Goal: Task Accomplishment & Management: Manage account settings

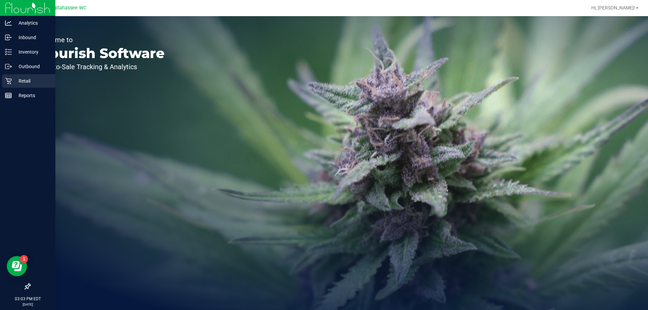
click at [6, 84] on icon at bounding box center [8, 81] width 7 height 7
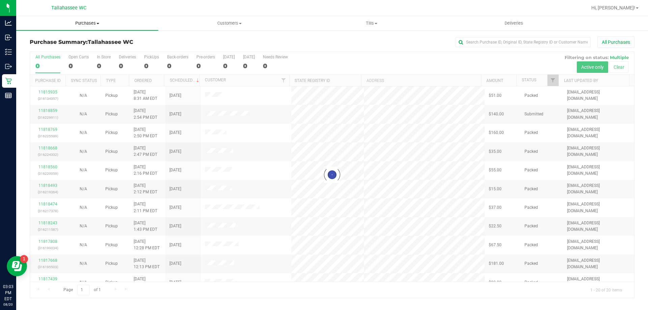
click at [94, 24] on span "Purchases" at bounding box center [87, 23] width 142 height 6
click at [96, 52] on li "Fulfillment" at bounding box center [87, 49] width 142 height 8
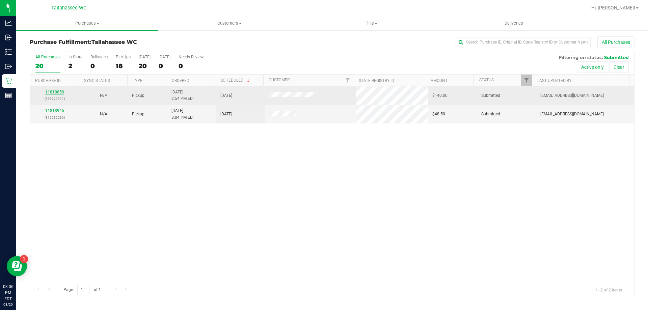
click at [59, 92] on link "11818859" at bounding box center [54, 92] width 19 height 5
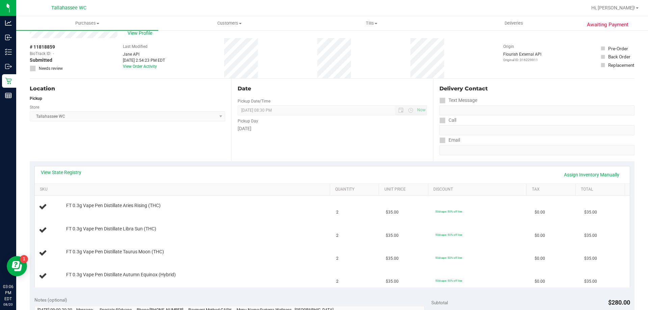
scroll to position [34, 0]
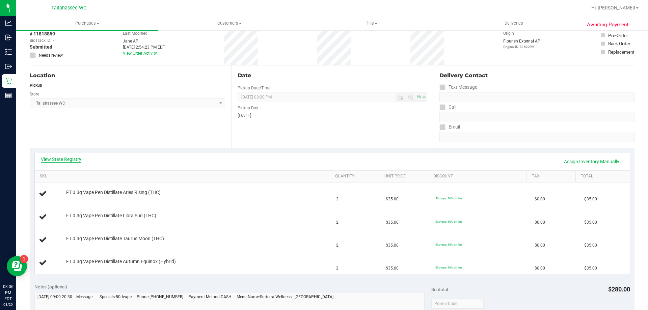
click at [80, 159] on link "View State Registry" at bounding box center [61, 159] width 41 height 7
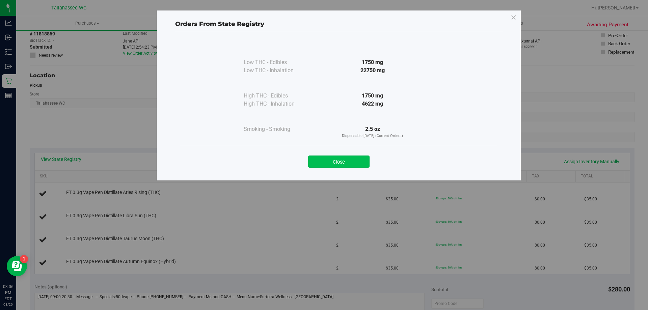
click at [336, 160] on button "Close" at bounding box center [338, 162] width 61 height 12
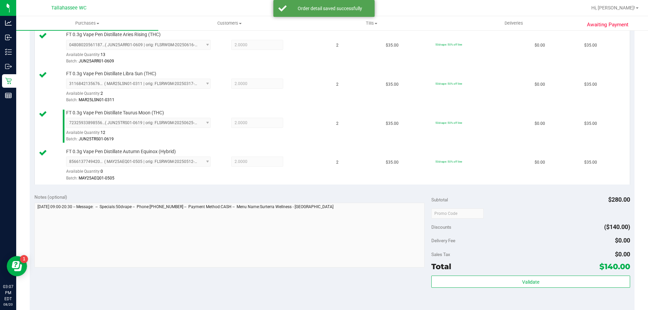
scroll to position [236, 0]
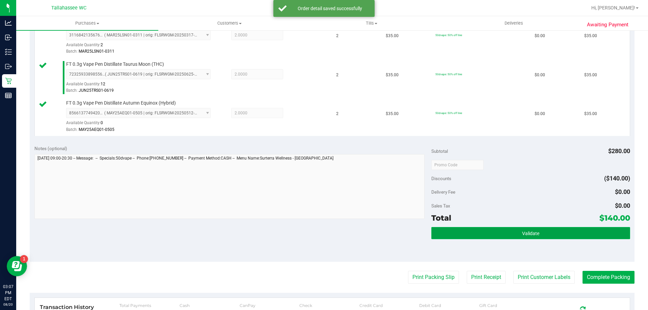
click at [480, 232] on button "Validate" at bounding box center [531, 233] width 199 height 12
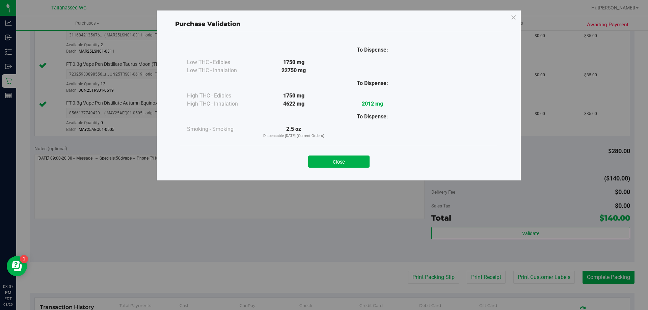
drag, startPoint x: 362, startPoint y: 162, endPoint x: 379, endPoint y: 226, distance: 66.0
click at [362, 162] on button "Close" at bounding box center [338, 162] width 61 height 12
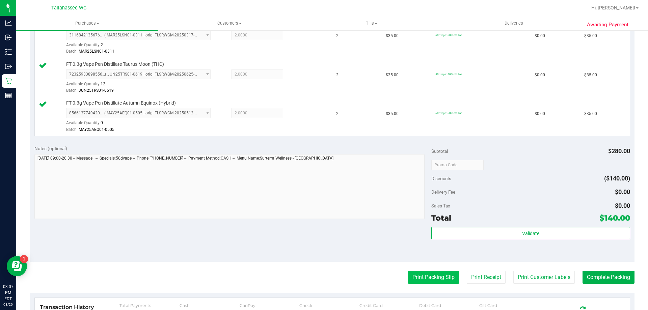
click at [408, 270] on purchase-details "Back Edit Purchase Cancel Purchase View Profile # 11818859 BioTrack ID: - Submi…" at bounding box center [332, 109] width 605 height 619
click at [409, 277] on button "Print Packing Slip" at bounding box center [433, 277] width 51 height 13
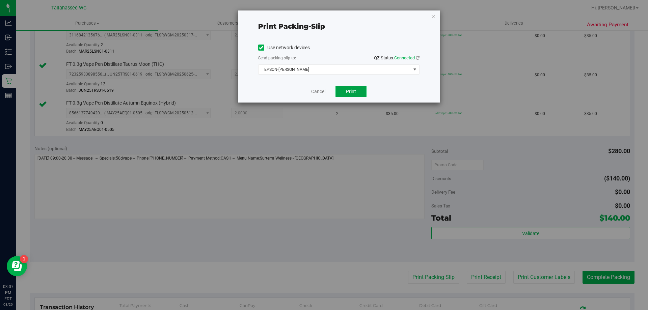
click at [351, 96] on button "Print" at bounding box center [351, 91] width 31 height 11
click at [323, 95] on link "Cancel" at bounding box center [318, 91] width 14 height 7
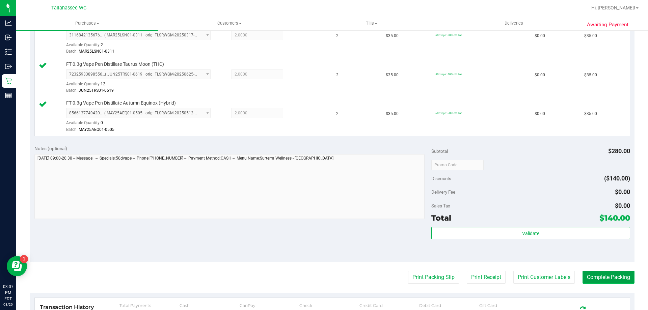
click at [583, 275] on button "Complete Packing" at bounding box center [609, 277] width 52 height 13
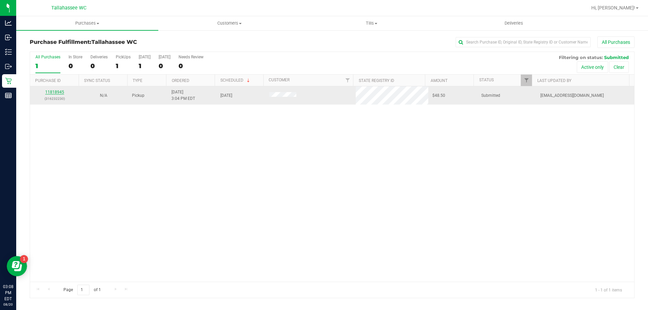
click at [56, 94] on link "11818945" at bounding box center [54, 92] width 19 height 5
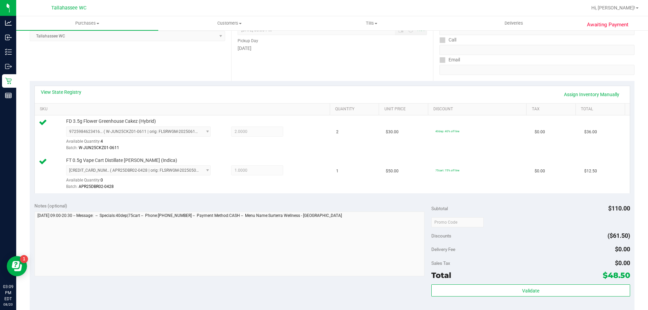
scroll to position [101, 0]
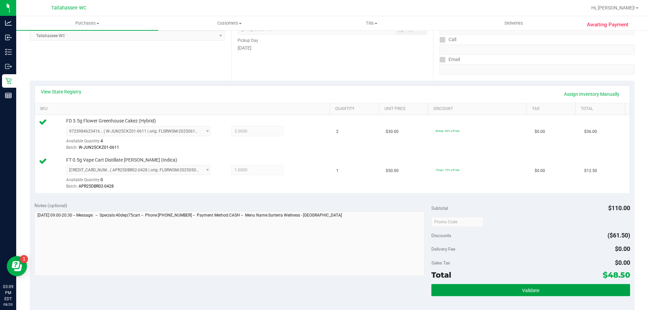
click at [432, 293] on button "Validate" at bounding box center [531, 290] width 199 height 12
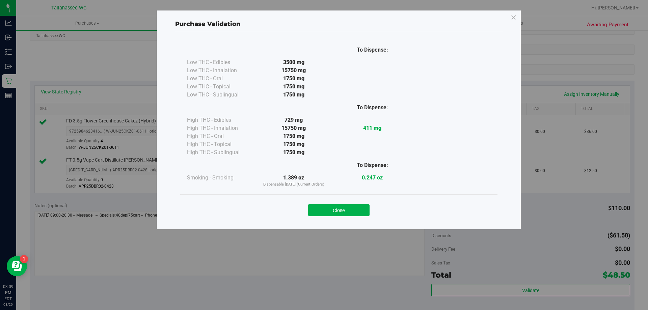
drag, startPoint x: 330, startPoint y: 208, endPoint x: 335, endPoint y: 214, distance: 7.6
click at [330, 208] on button "Close" at bounding box center [338, 210] width 61 height 12
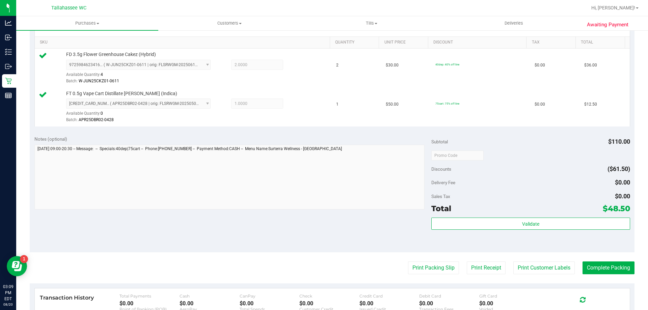
scroll to position [169, 0]
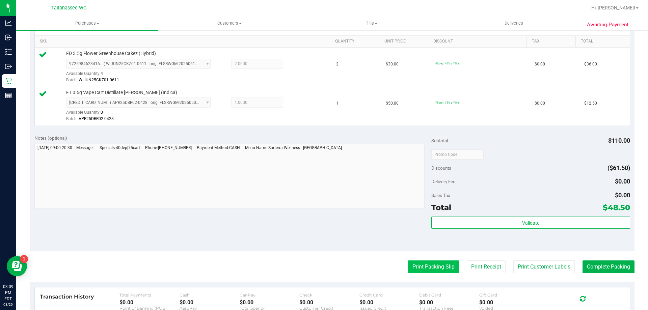
click at [408, 270] on button "Print Packing Slip" at bounding box center [433, 267] width 51 height 13
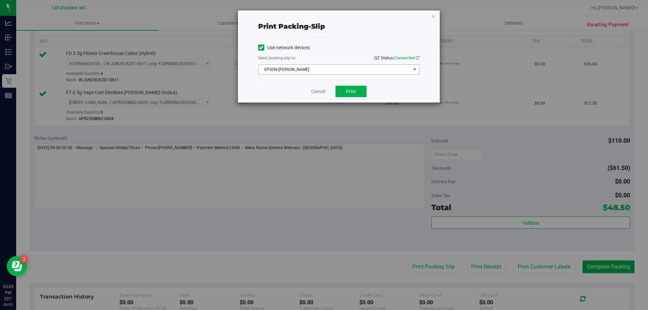
click at [409, 70] on span "EPSON-[PERSON_NAME]" at bounding box center [335, 69] width 152 height 9
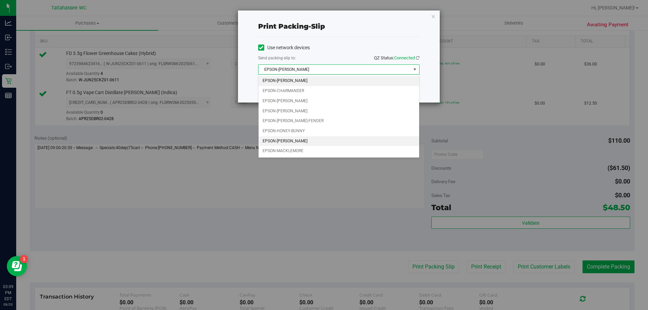
click at [332, 141] on li "EPSON-[PERSON_NAME]" at bounding box center [339, 141] width 161 height 10
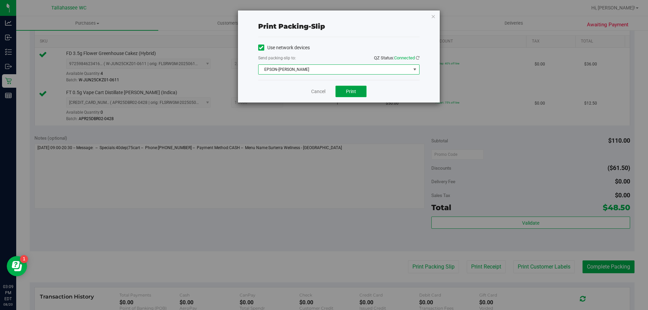
click at [345, 96] on button "Print" at bounding box center [351, 91] width 31 height 11
click at [320, 93] on link "Cancel" at bounding box center [318, 91] width 14 height 7
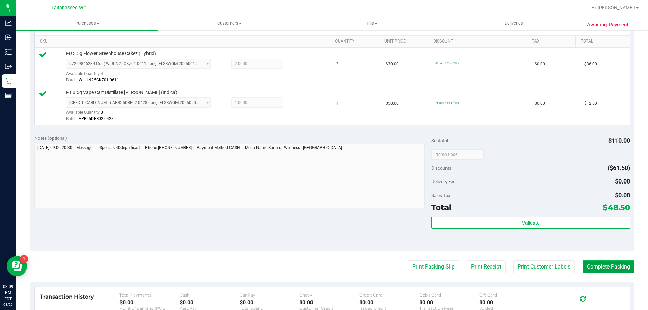
click at [617, 266] on button "Complete Packing" at bounding box center [609, 267] width 52 height 13
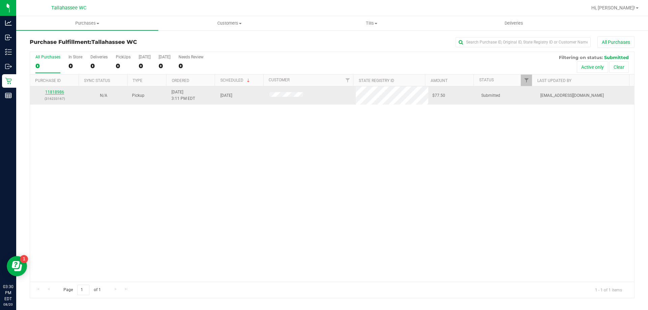
click at [49, 92] on link "11818986" at bounding box center [54, 92] width 19 height 5
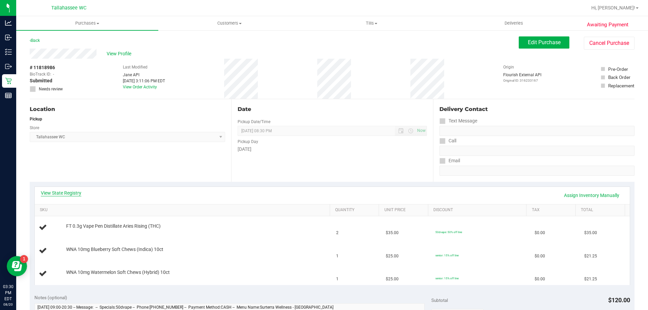
click at [64, 193] on link "View State Registry" at bounding box center [61, 193] width 41 height 7
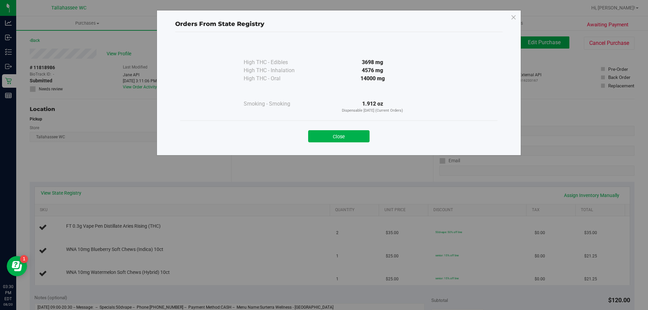
click at [356, 144] on div "Close" at bounding box center [338, 134] width 317 height 27
click at [354, 141] on button "Close" at bounding box center [338, 136] width 61 height 12
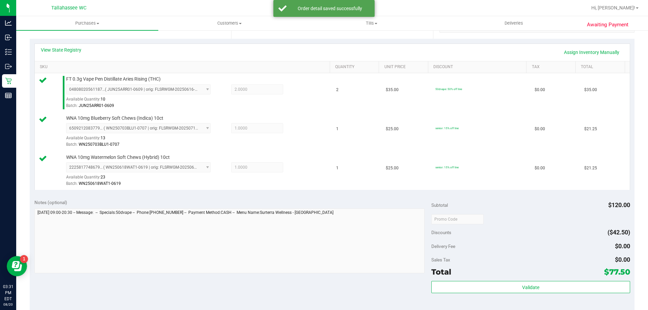
scroll to position [169, 0]
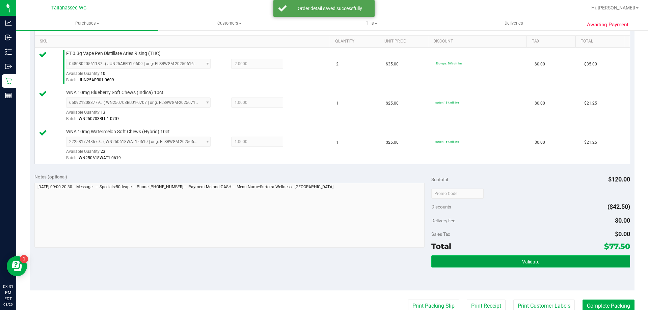
click at [488, 259] on button "Validate" at bounding box center [531, 262] width 199 height 12
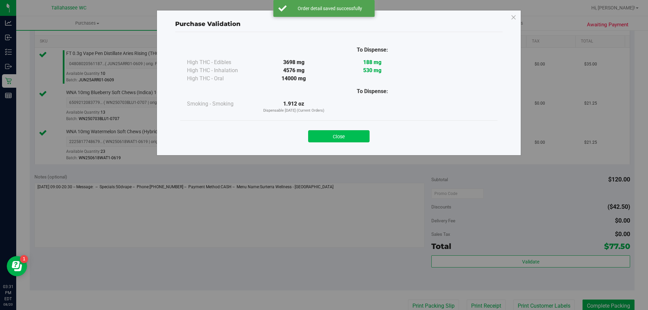
click at [358, 136] on button "Close" at bounding box center [338, 136] width 61 height 12
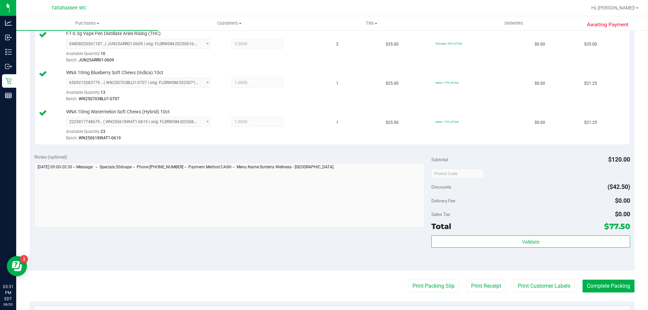
scroll to position [203, 0]
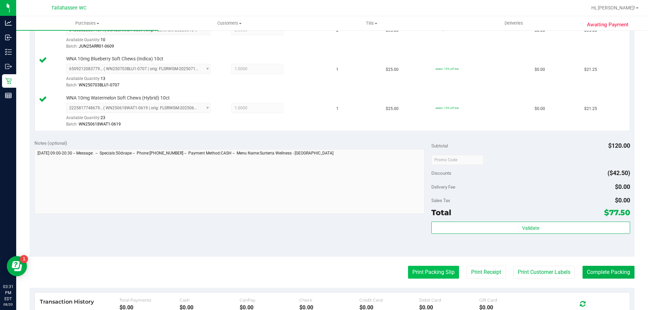
click at [438, 272] on button "Print Packing Slip" at bounding box center [433, 272] width 51 height 13
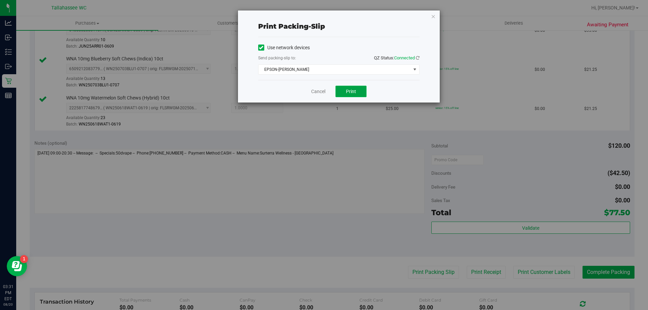
click at [349, 89] on span "Print" at bounding box center [351, 91] width 10 height 5
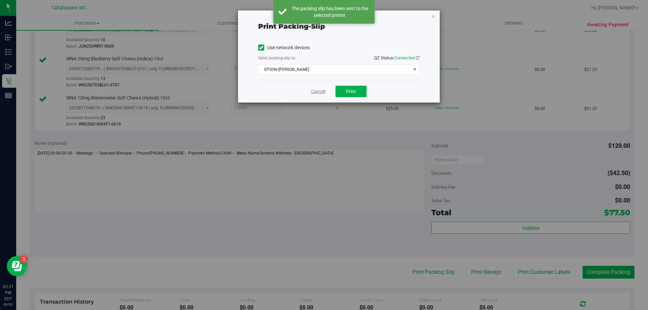
click at [316, 91] on link "Cancel" at bounding box center [318, 91] width 14 height 7
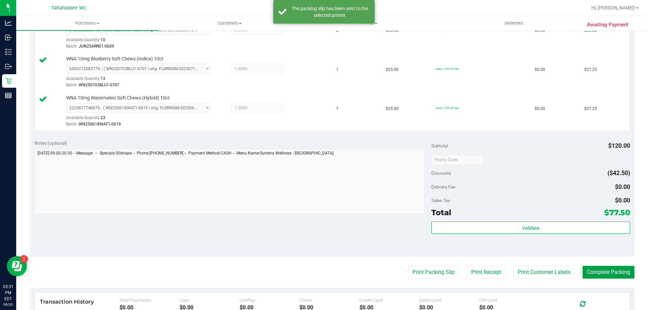
click at [583, 269] on button "Complete Packing" at bounding box center [609, 272] width 52 height 13
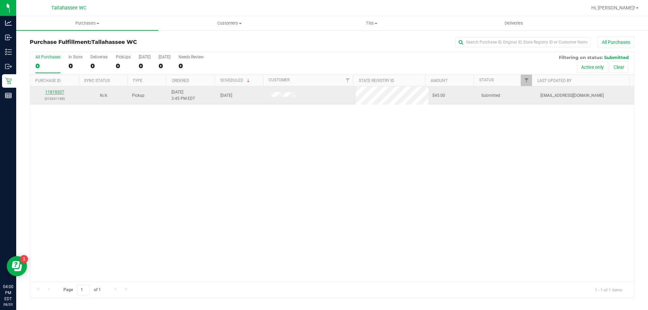
click at [62, 91] on link "11819207" at bounding box center [54, 92] width 19 height 5
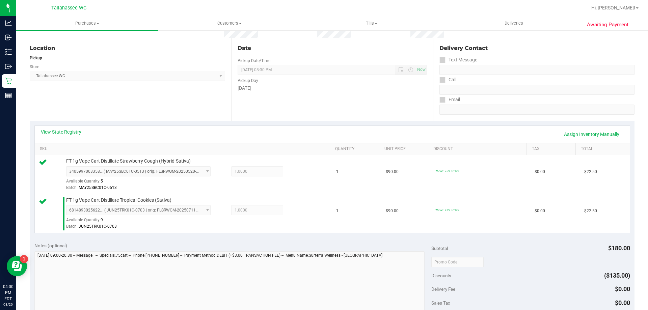
scroll to position [101, 0]
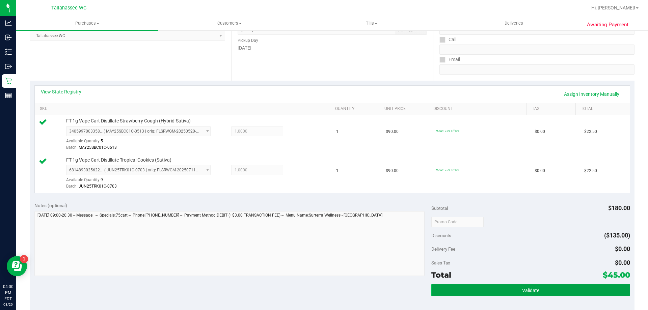
click at [487, 292] on button "Validate" at bounding box center [531, 290] width 199 height 12
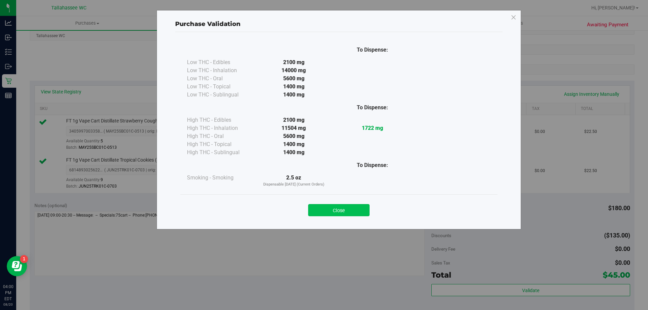
click at [349, 212] on button "Close" at bounding box center [338, 210] width 61 height 12
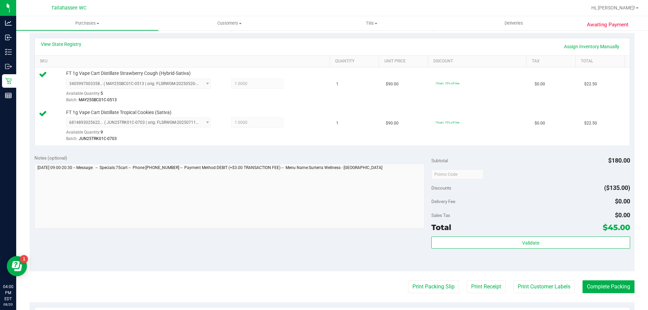
scroll to position [203, 0]
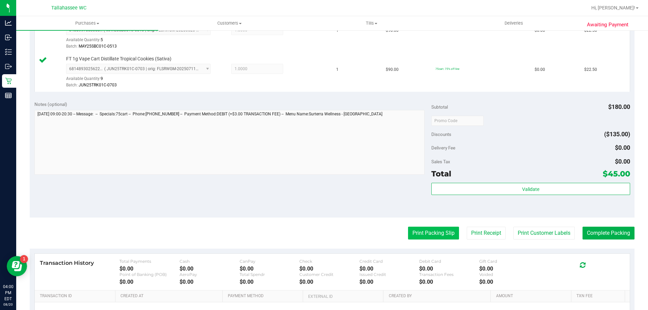
click at [421, 233] on button "Print Packing Slip" at bounding box center [433, 233] width 51 height 13
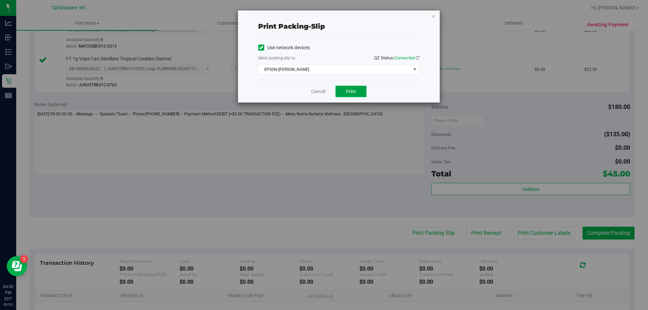
click at [351, 89] on span "Print" at bounding box center [351, 91] width 10 height 5
click at [322, 91] on link "Cancel" at bounding box center [318, 91] width 14 height 7
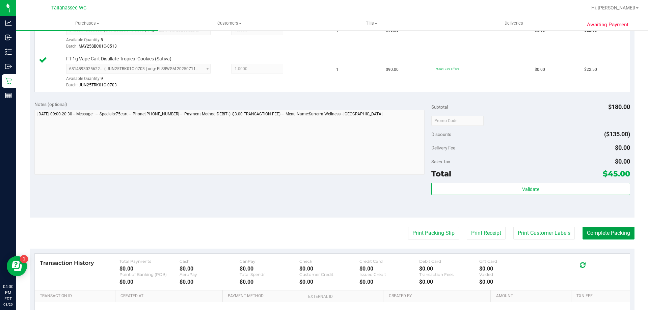
click at [621, 233] on button "Complete Packing" at bounding box center [609, 233] width 52 height 13
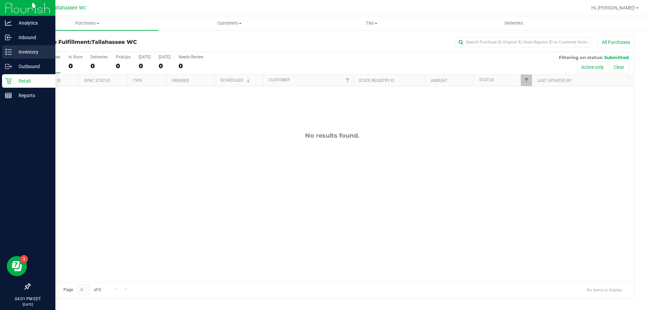
click at [9, 56] on div "Inventory" at bounding box center [28, 52] width 53 height 14
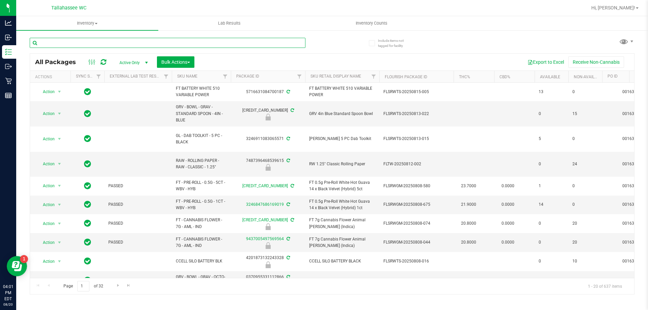
click at [104, 42] on input "text" at bounding box center [168, 43] width 276 height 10
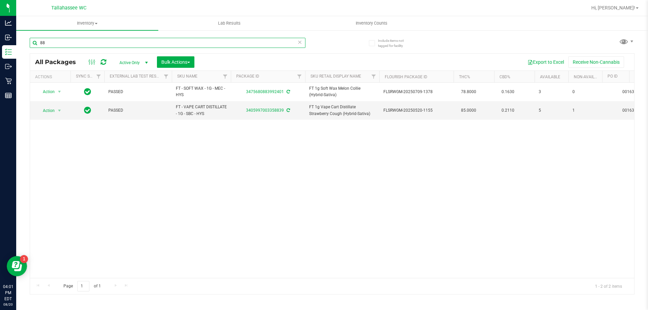
type input "8"
click at [75, 46] on input "2047" at bounding box center [168, 43] width 276 height 10
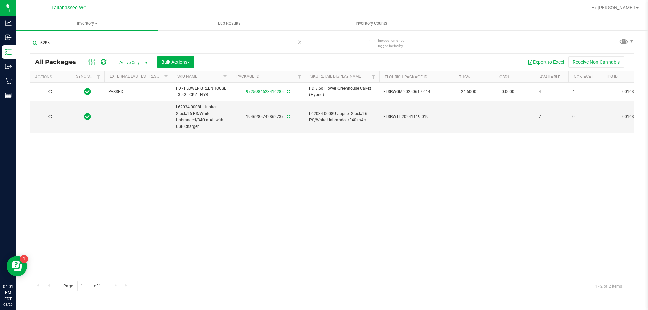
click at [74, 45] on input "6285" at bounding box center [168, 43] width 276 height 10
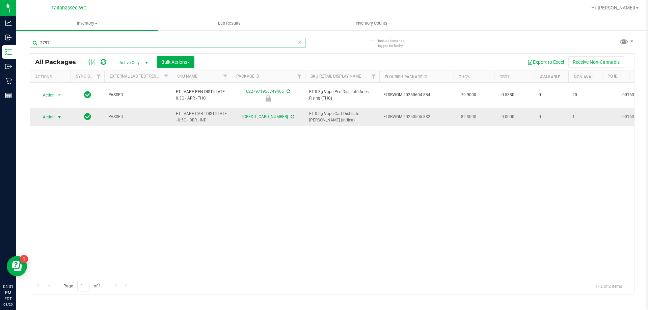
type input "2797"
click at [60, 114] on span "select" at bounding box center [59, 116] width 5 height 5
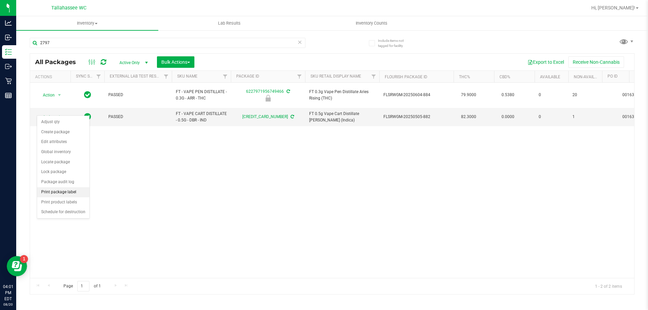
click at [74, 191] on li "Print package label" at bounding box center [63, 192] width 52 height 10
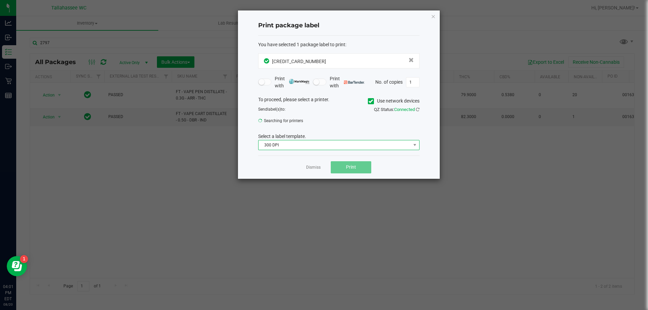
click at [328, 143] on span "300 DPI" at bounding box center [335, 144] width 152 height 9
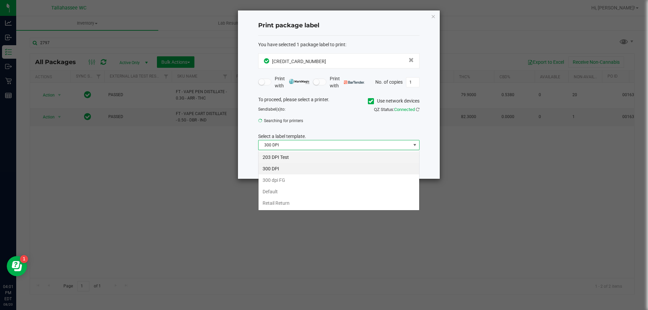
scroll to position [10, 161]
click at [312, 159] on li "203 DPI Test" at bounding box center [339, 157] width 161 height 11
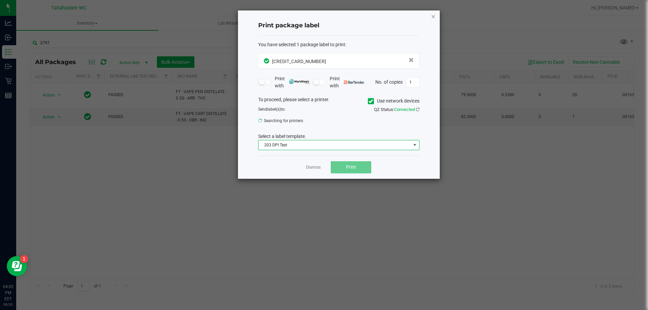
click at [431, 16] on icon "button" at bounding box center [433, 16] width 5 height 8
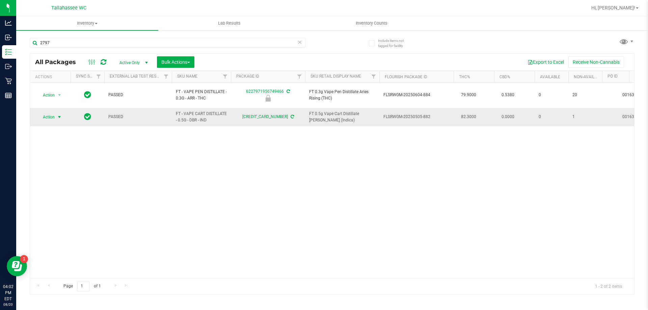
click at [60, 114] on span "select" at bounding box center [59, 116] width 5 height 5
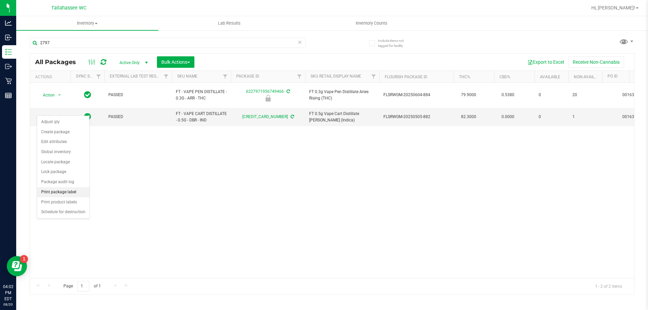
click at [73, 195] on li "Print package label" at bounding box center [63, 192] width 52 height 10
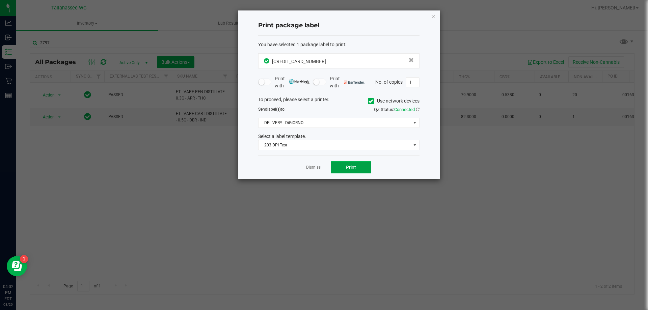
click at [362, 173] on button "Print" at bounding box center [351, 167] width 41 height 12
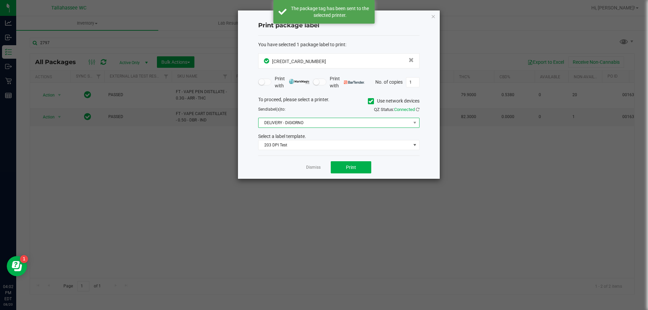
click at [402, 125] on span "DELIVERY - DiGIORNO" at bounding box center [335, 122] width 152 height 9
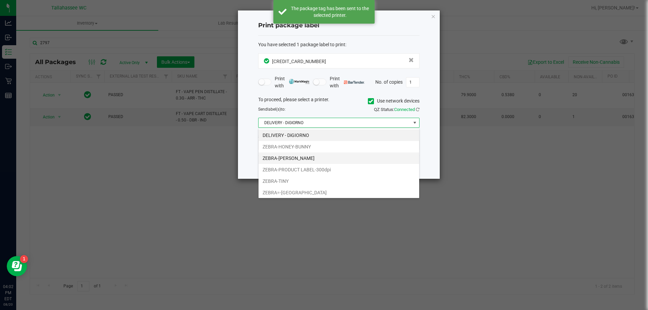
click at [359, 156] on li "ZEBRA-[PERSON_NAME]" at bounding box center [339, 158] width 161 height 11
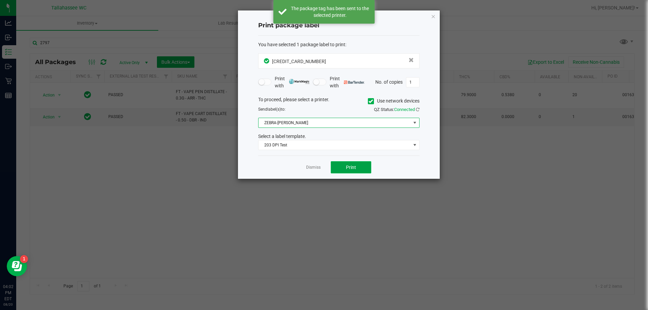
click at [345, 168] on button "Print" at bounding box center [351, 167] width 41 height 12
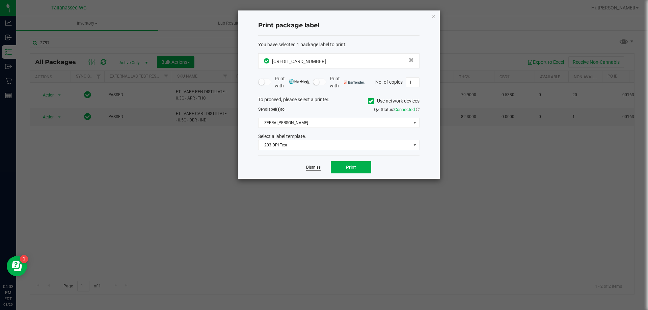
click at [316, 166] on link "Dismiss" at bounding box center [313, 168] width 15 height 6
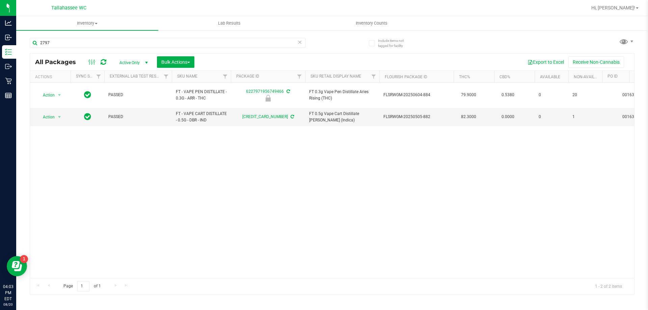
click at [302, 43] on icon at bounding box center [299, 42] width 5 height 8
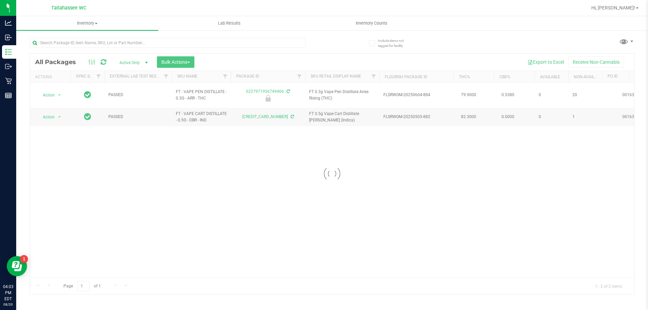
click at [319, 49] on div at bounding box center [181, 43] width 303 height 22
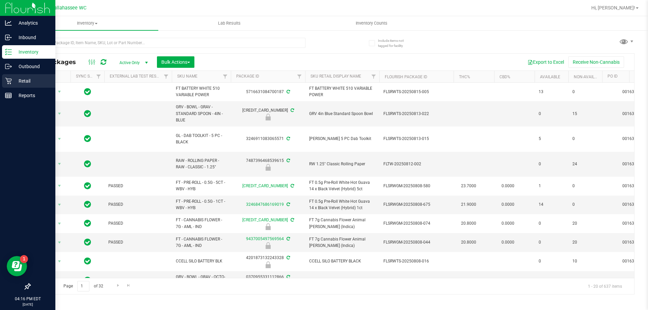
click at [11, 81] on icon at bounding box center [8, 81] width 7 height 7
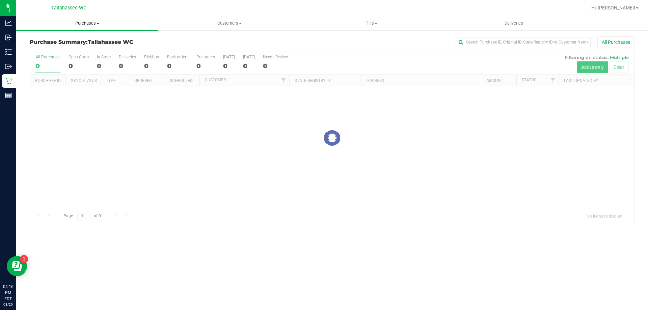
click at [91, 24] on span "Purchases" at bounding box center [87, 23] width 142 height 6
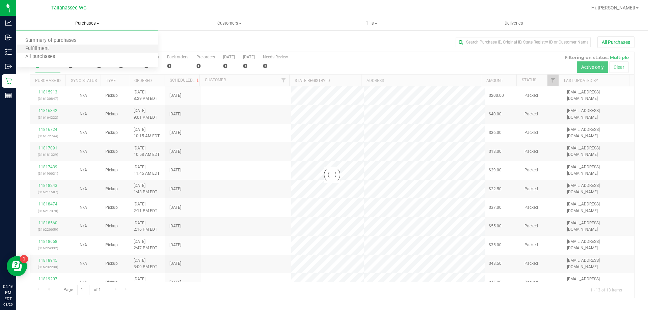
click at [102, 50] on li "Fulfillment" at bounding box center [87, 49] width 142 height 8
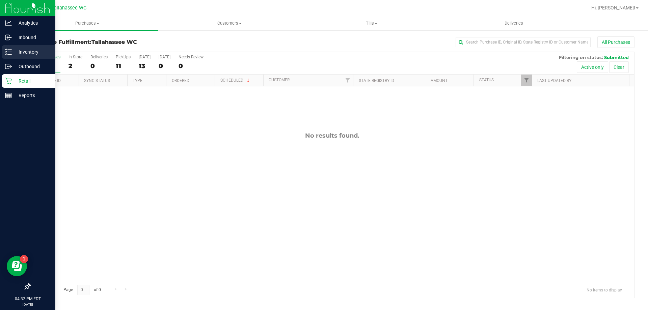
click at [3, 50] on div "Inventory" at bounding box center [28, 52] width 53 height 14
click at [12, 55] on p "Inventory" at bounding box center [32, 52] width 41 height 8
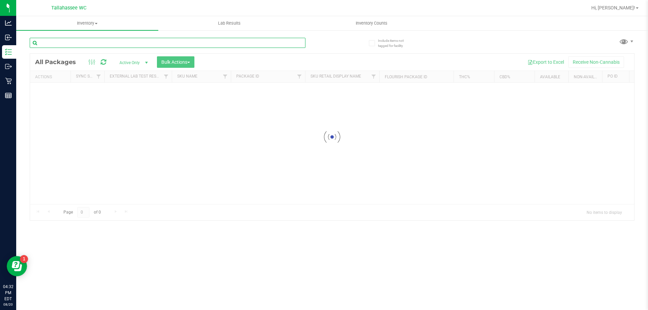
click at [126, 46] on input "text" at bounding box center [168, 43] width 276 height 10
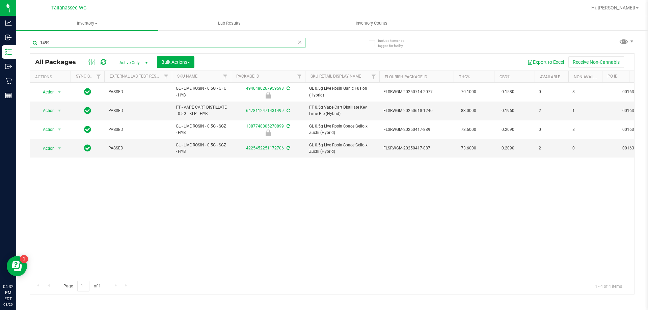
click at [157, 41] on input "1499" at bounding box center [168, 43] width 276 height 10
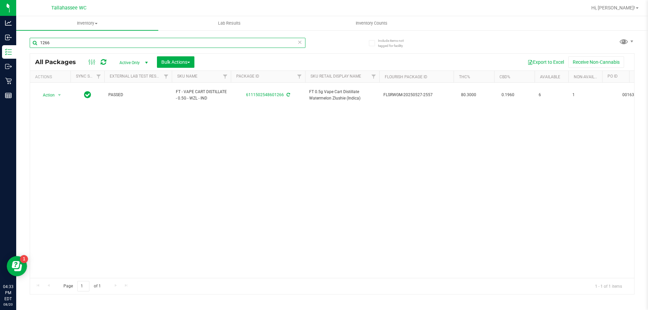
click at [157, 41] on input "1266" at bounding box center [168, 43] width 276 height 10
type input "7"
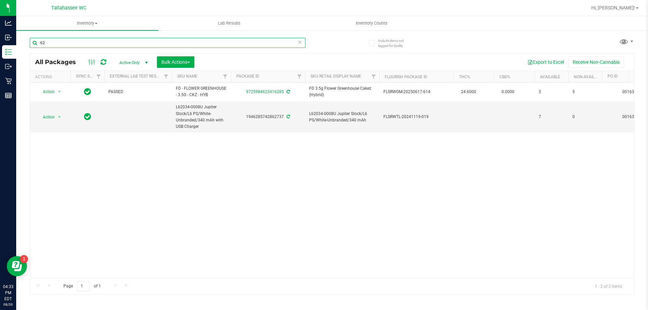
type input "6"
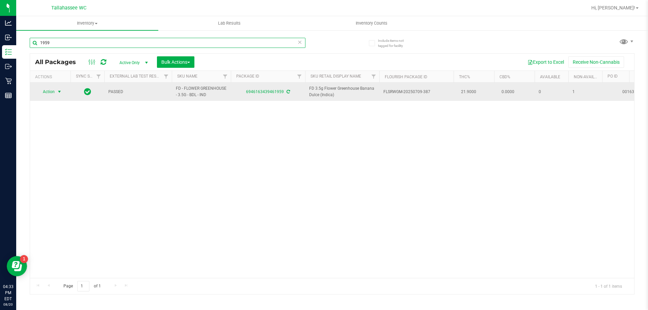
type input "1959"
click at [59, 92] on span "select" at bounding box center [59, 91] width 5 height 5
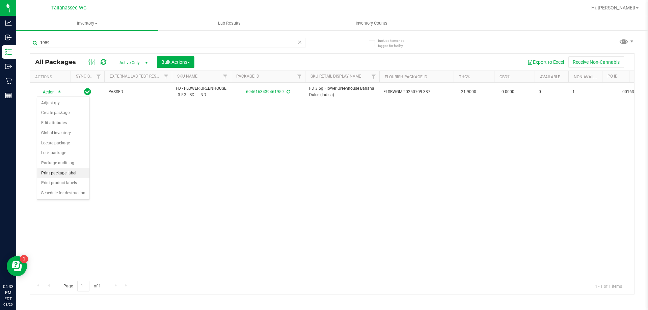
click at [66, 173] on li "Print package label" at bounding box center [63, 173] width 52 height 10
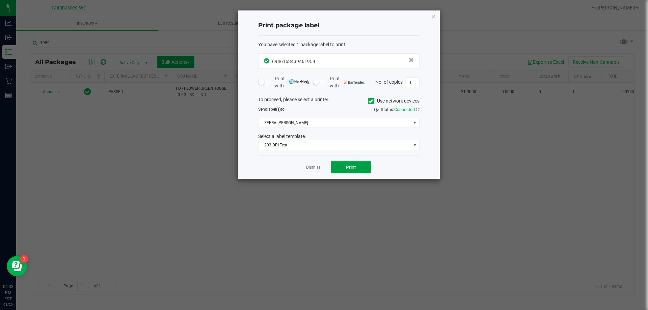
click at [345, 170] on button "Print" at bounding box center [351, 167] width 41 height 12
click at [313, 169] on link "Dismiss" at bounding box center [313, 168] width 15 height 6
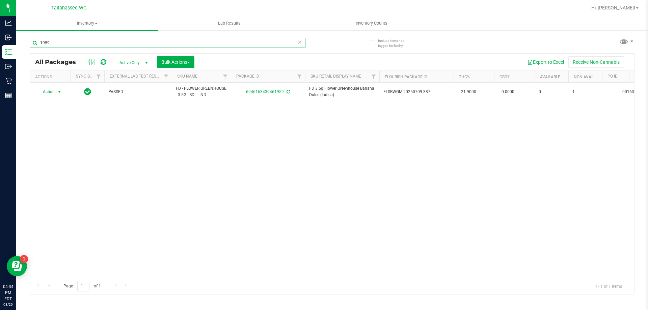
click at [84, 43] on input "1959" at bounding box center [168, 43] width 276 height 10
type input "7"
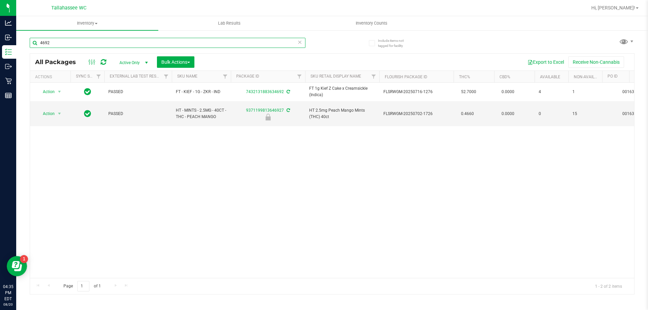
click at [84, 41] on input "4692" at bounding box center [168, 43] width 276 height 10
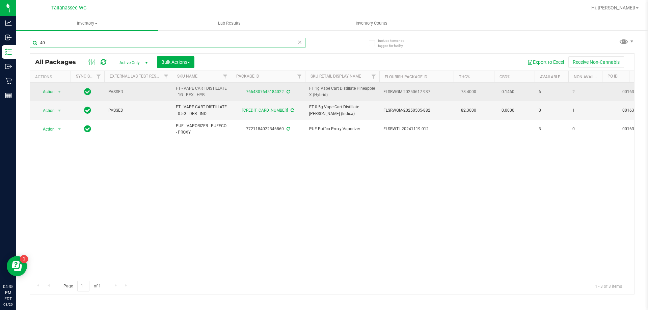
type input "4"
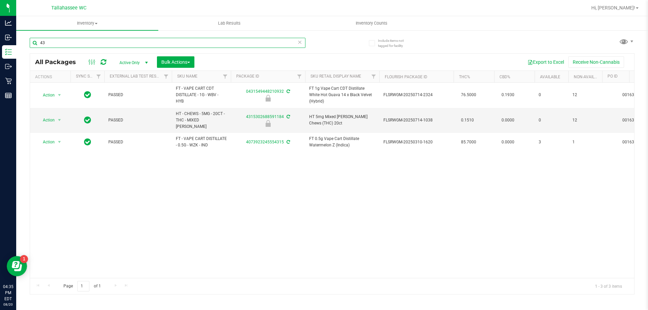
type input "4"
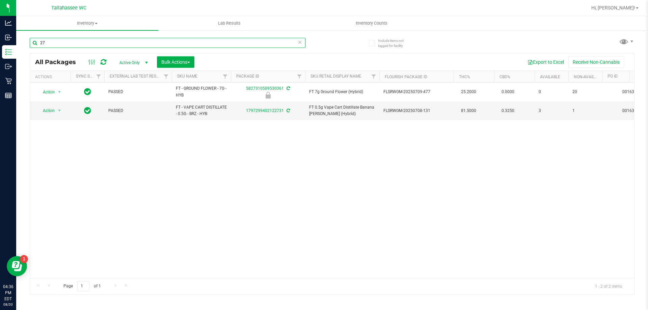
type input "2"
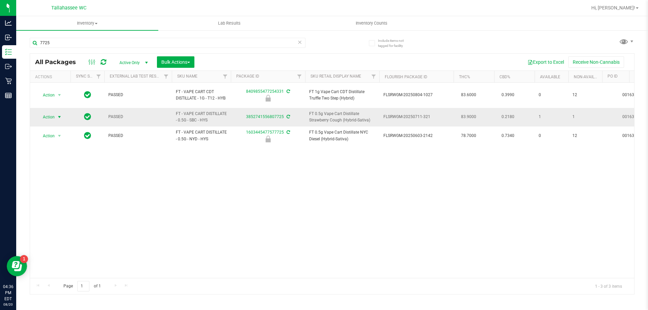
click at [60, 114] on span "select" at bounding box center [59, 116] width 5 height 5
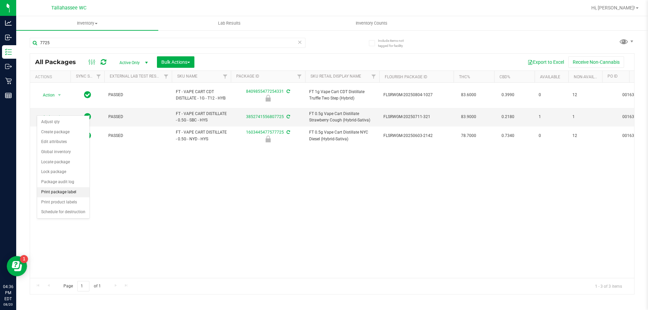
click at [79, 194] on li "Print package label" at bounding box center [63, 192] width 52 height 10
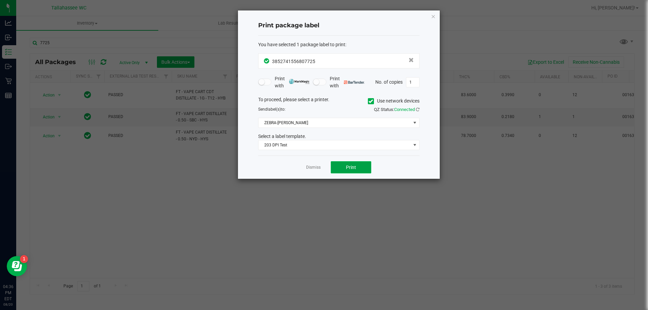
click at [344, 165] on button "Print" at bounding box center [351, 167] width 41 height 12
click at [317, 165] on link "Dismiss" at bounding box center [313, 168] width 15 height 6
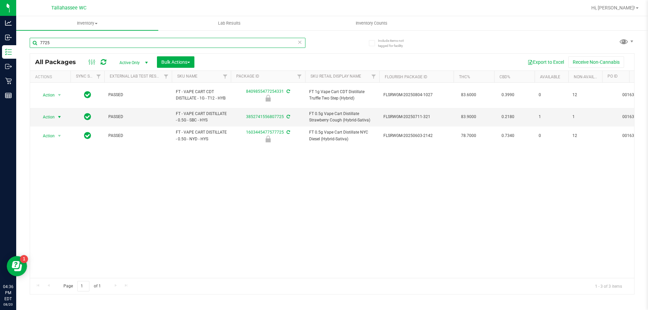
click at [145, 44] on input "7725" at bounding box center [168, 43] width 276 height 10
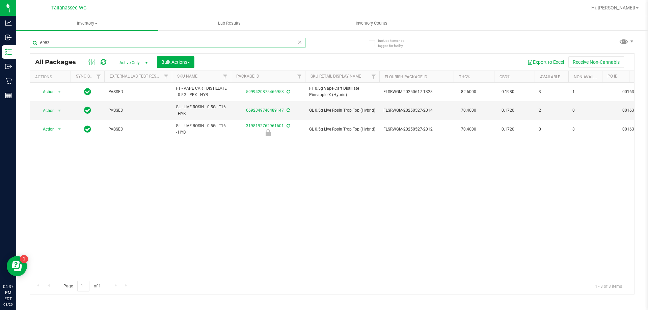
click at [116, 40] on input "6953" at bounding box center [168, 43] width 276 height 10
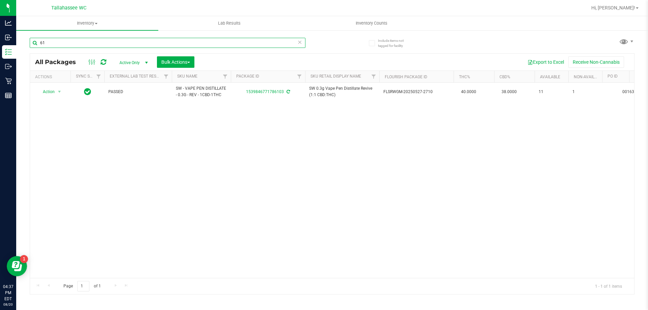
type input "6"
type input "5"
type input "7"
type input "3"
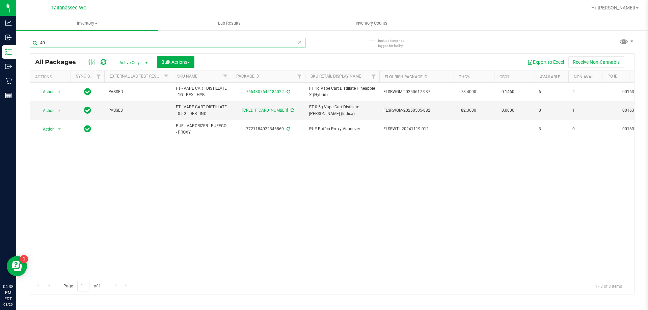
type input "4"
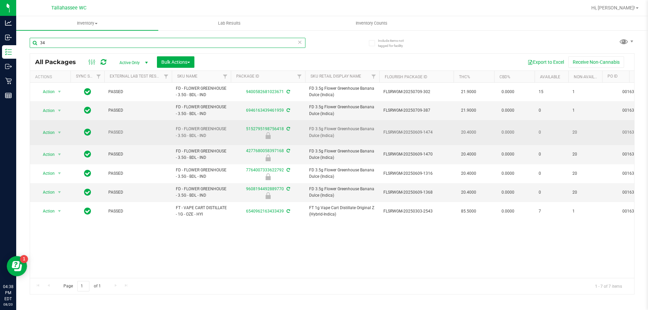
type input "3"
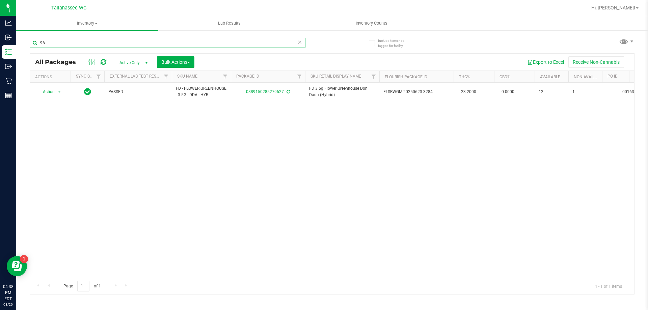
type input "9"
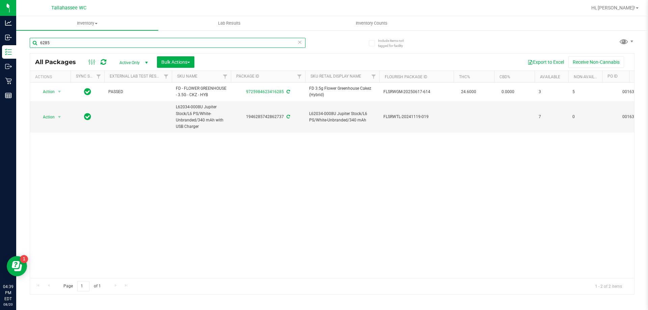
type input "6285"
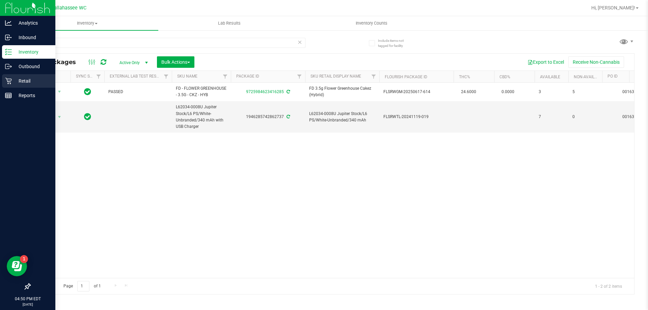
click at [12, 82] on p "Retail" at bounding box center [32, 81] width 41 height 8
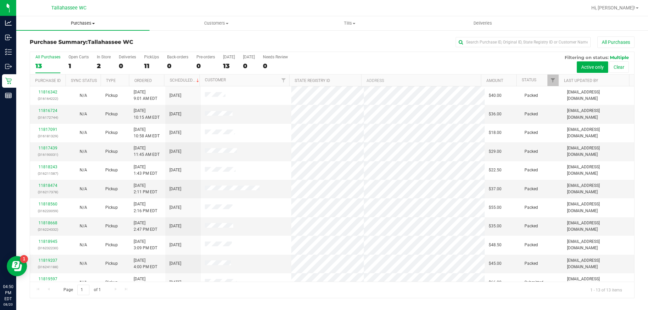
click at [83, 27] on uib-tab-heading "Purchases Summary of purchases Fulfillment All purchases" at bounding box center [82, 23] width 133 height 14
click at [80, 50] on li "Fulfillment" at bounding box center [82, 49] width 133 height 8
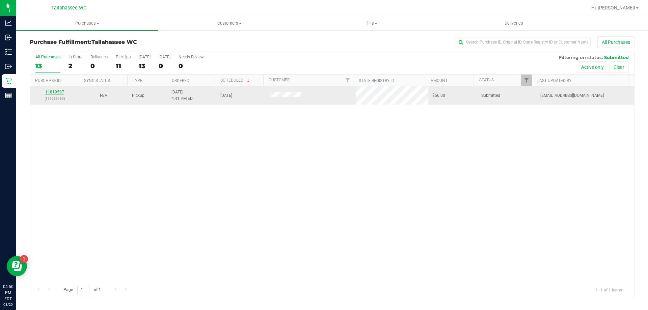
click at [56, 90] on link "11819597" at bounding box center [54, 92] width 19 height 5
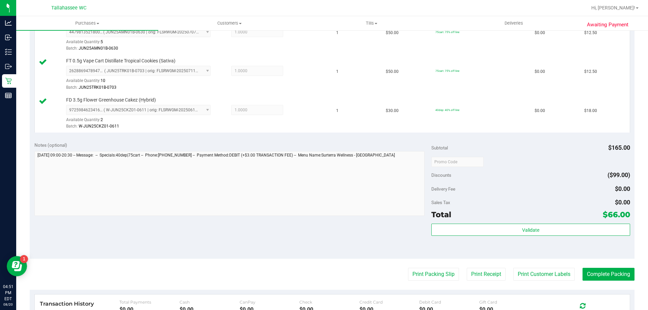
scroll to position [304, 0]
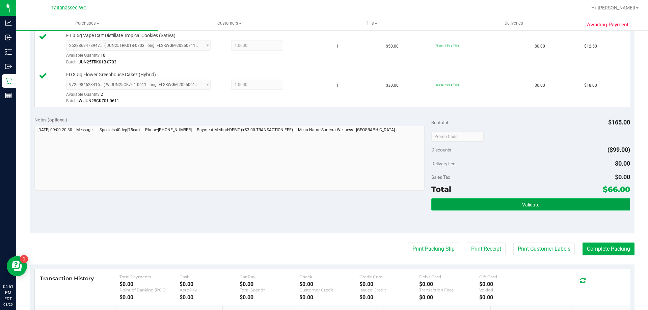
click at [467, 207] on button "Validate" at bounding box center [531, 205] width 199 height 12
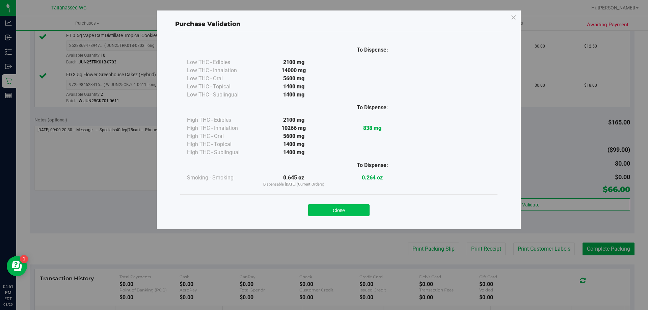
click at [343, 210] on button "Close" at bounding box center [338, 210] width 61 height 12
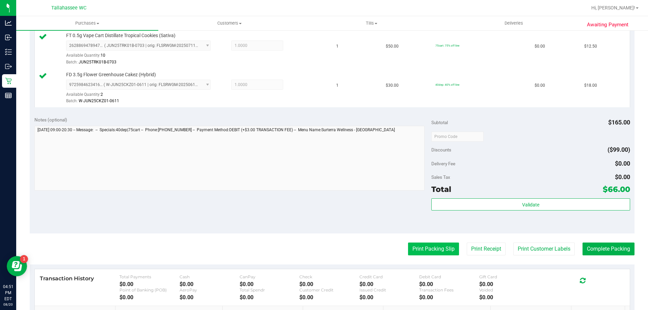
click at [427, 251] on button "Print Packing Slip" at bounding box center [433, 249] width 51 height 13
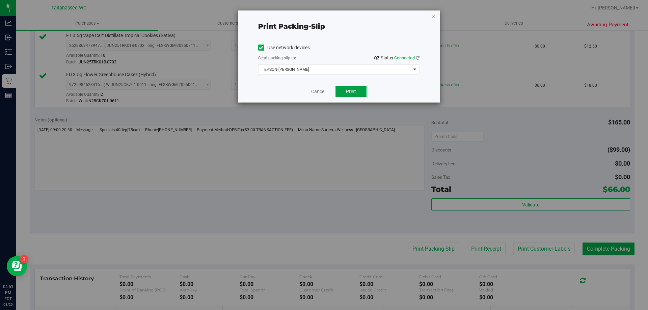
click at [344, 90] on button "Print" at bounding box center [351, 91] width 31 height 11
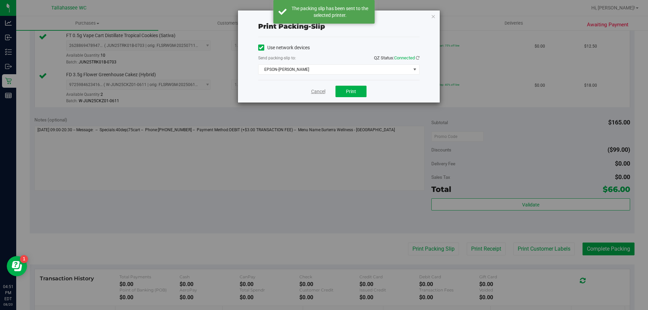
click at [319, 92] on link "Cancel" at bounding box center [318, 91] width 14 height 7
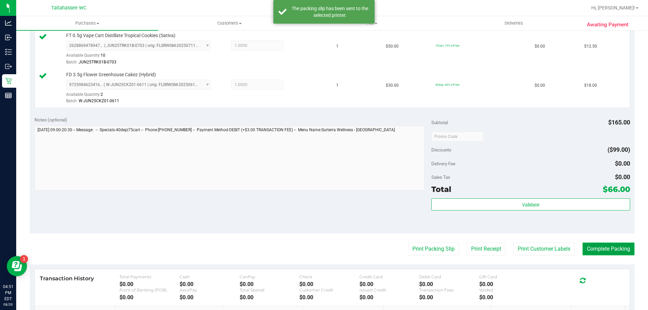
click at [626, 250] on button "Complete Packing" at bounding box center [609, 249] width 52 height 13
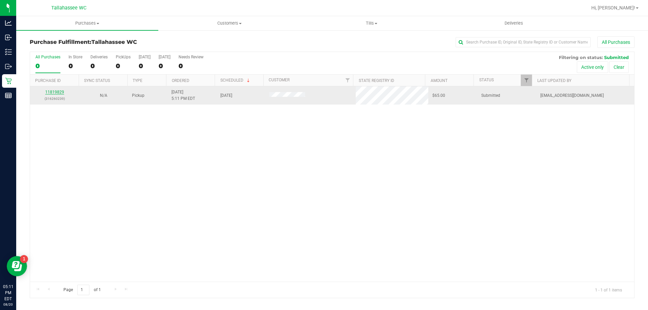
click at [59, 92] on link "11819829" at bounding box center [54, 92] width 19 height 5
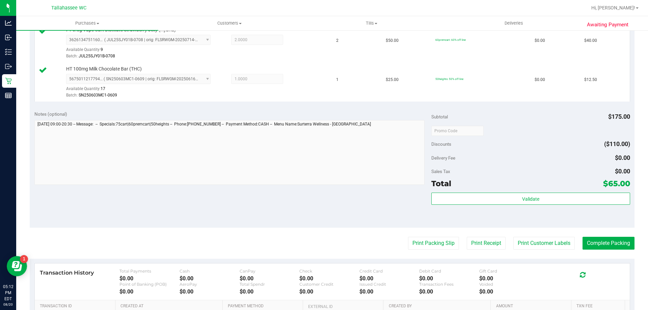
scroll to position [236, 0]
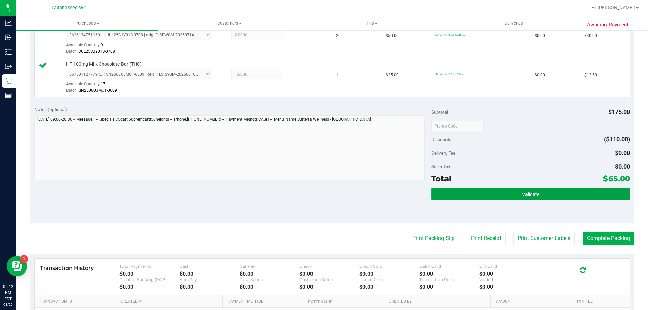
click at [458, 195] on button "Validate" at bounding box center [531, 194] width 199 height 12
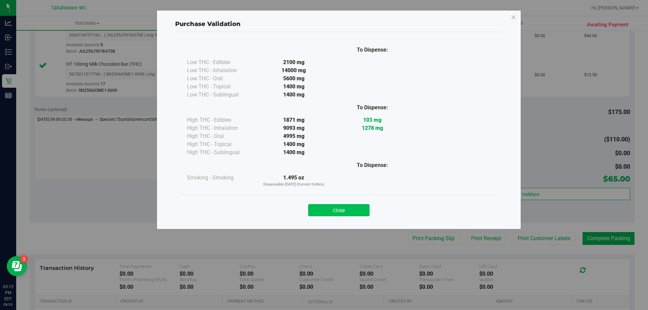
click at [356, 215] on button "Close" at bounding box center [338, 210] width 61 height 12
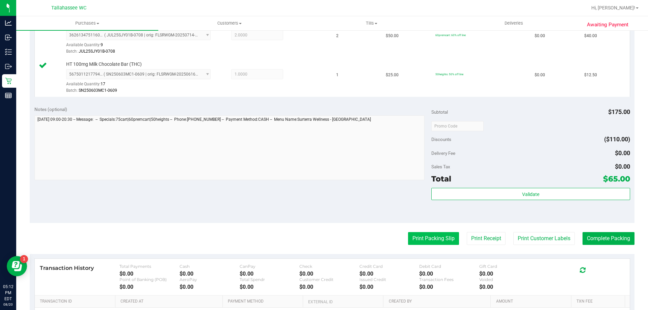
click at [413, 244] on button "Print Packing Slip" at bounding box center [433, 238] width 51 height 13
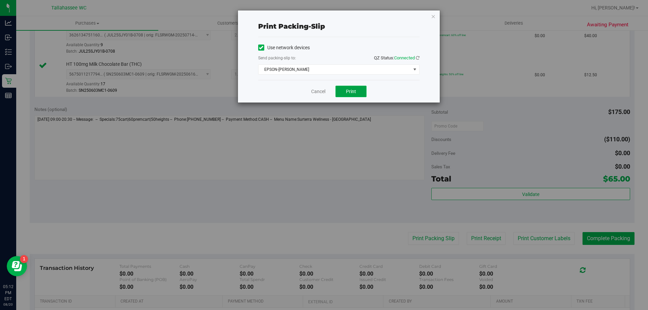
click at [359, 91] on button "Print" at bounding box center [351, 91] width 31 height 11
click at [315, 91] on link "Cancel" at bounding box center [318, 91] width 14 height 7
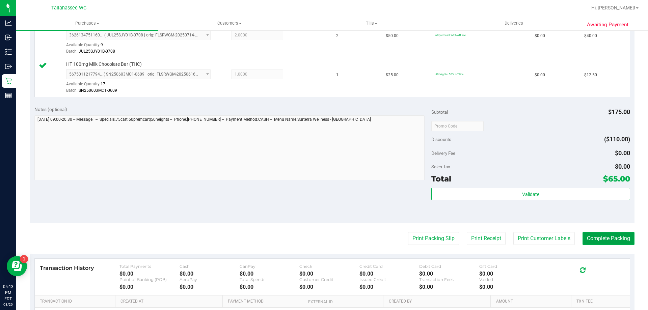
click at [622, 242] on button "Complete Packing" at bounding box center [609, 238] width 52 height 13
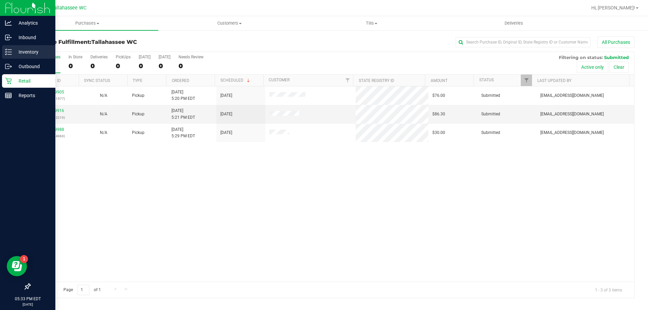
click at [17, 53] on p "Inventory" at bounding box center [32, 52] width 41 height 8
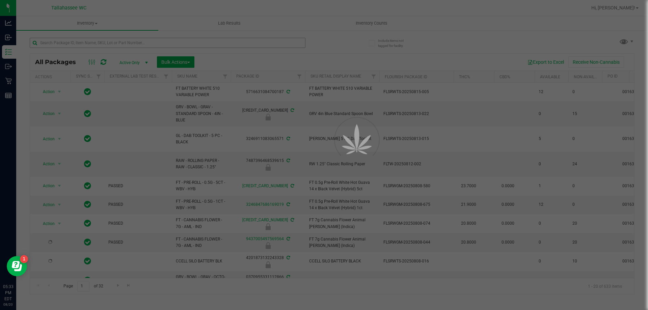
click at [212, 45] on div at bounding box center [324, 155] width 648 height 310
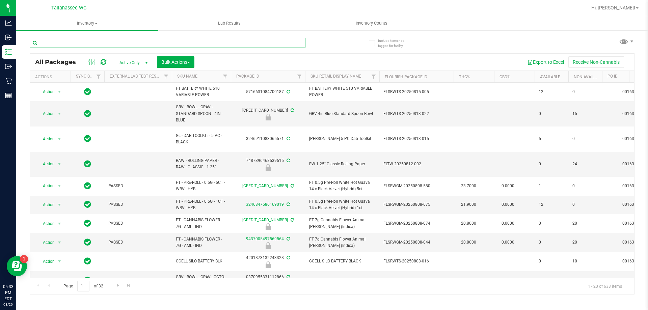
click at [206, 44] on input "text" at bounding box center [168, 43] width 276 height 10
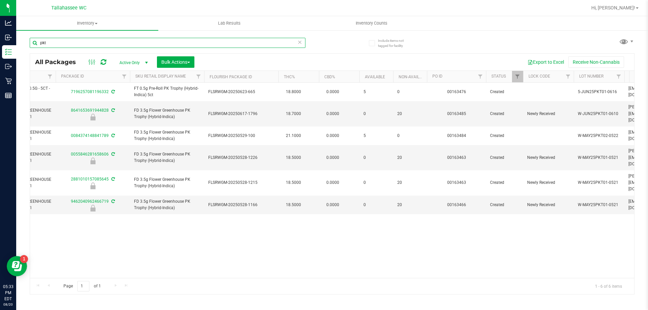
scroll to position [0, 227]
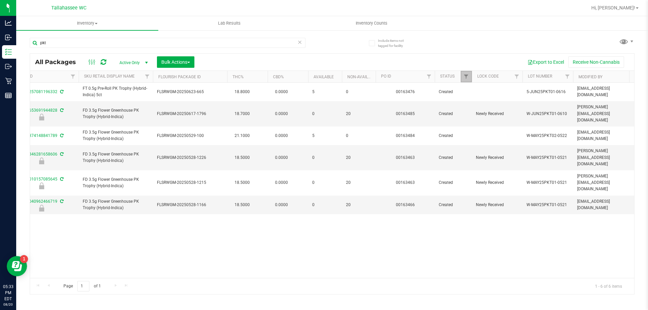
click at [470, 77] on link "Filter" at bounding box center [466, 76] width 11 height 11
click at [191, 44] on input "pkt" at bounding box center [168, 43] width 276 height 10
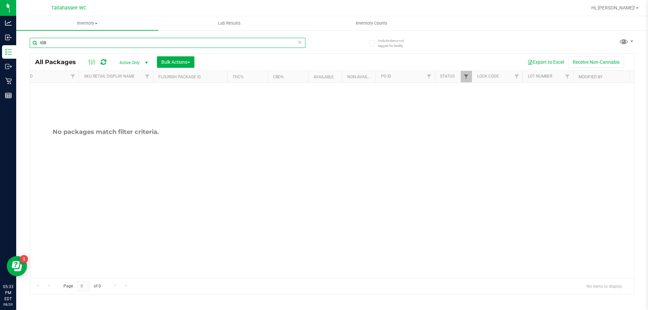
type input "t08"
click at [469, 78] on span "Filter" at bounding box center [466, 76] width 5 height 5
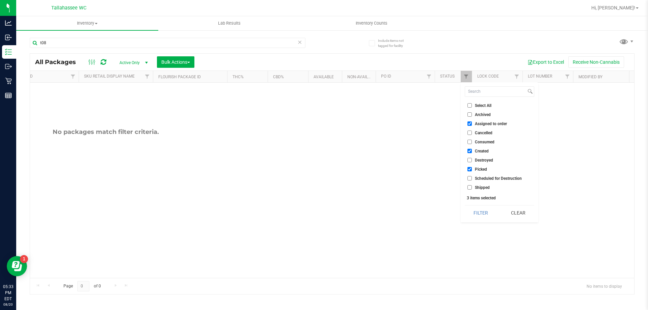
click at [471, 138] on li "Consumed" at bounding box center [500, 141] width 70 height 7
click at [476, 212] on button "Filter" at bounding box center [481, 213] width 32 height 15
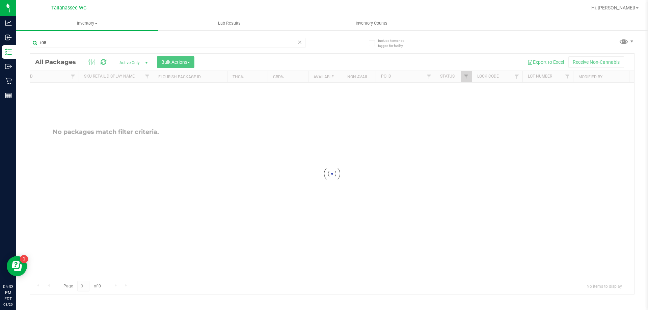
checkbox input "true"
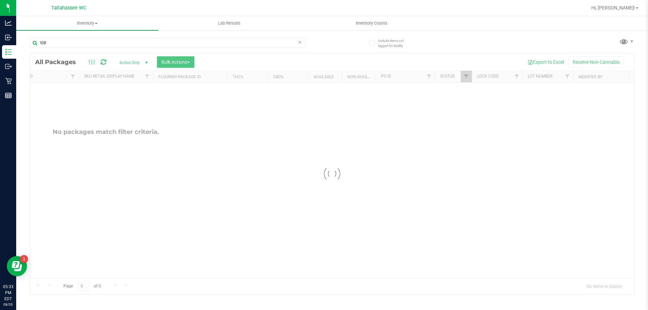
checkbox input "true"
click at [467, 76] on span "Filter" at bounding box center [466, 76] width 5 height 5
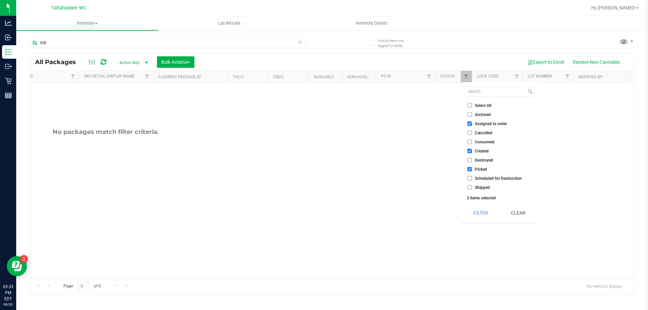
click at [469, 142] on input "Consumed" at bounding box center [470, 142] width 4 height 4
click at [487, 211] on button "Filter" at bounding box center [481, 213] width 32 height 15
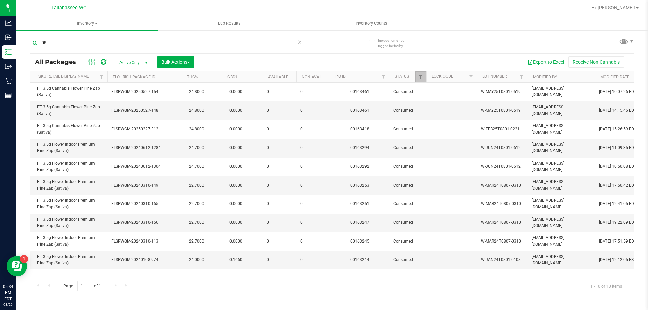
click at [424, 75] on link "Filter" at bounding box center [420, 76] width 11 height 11
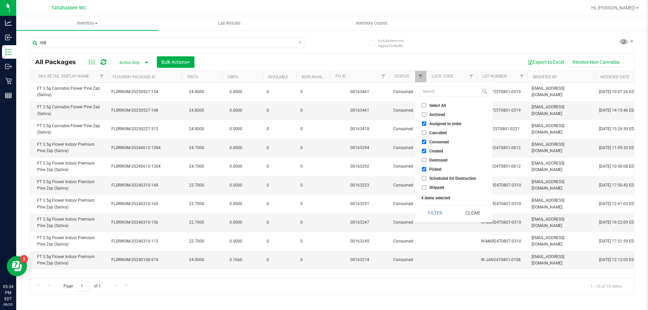
click at [425, 144] on input "Consumed" at bounding box center [424, 142] width 4 height 4
checkbox input "false"
click at [435, 216] on button "Filter" at bounding box center [435, 213] width 32 height 15
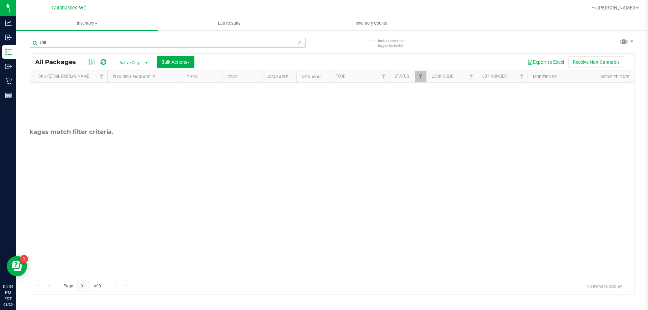
click at [185, 44] on input "t08" at bounding box center [168, 43] width 276 height 10
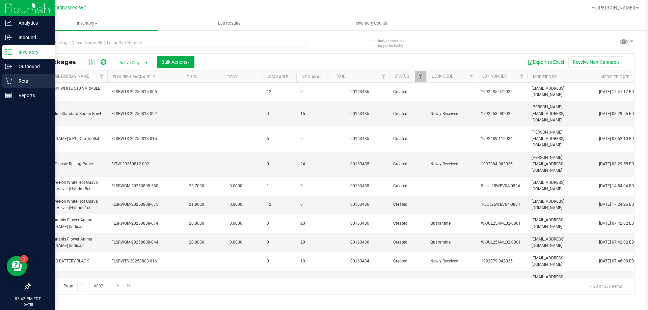
click at [10, 82] on icon at bounding box center [8, 81] width 6 height 6
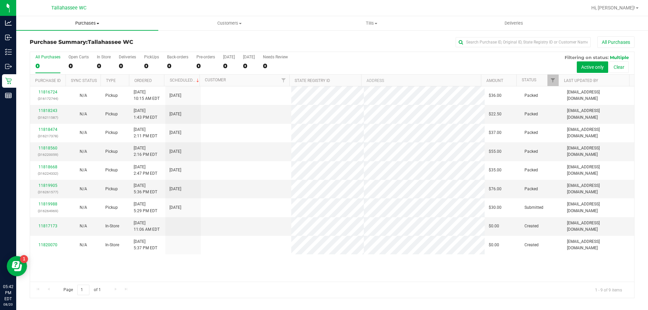
click at [94, 24] on span "Purchases" at bounding box center [87, 23] width 142 height 6
click at [86, 52] on li "Fulfillment" at bounding box center [87, 49] width 142 height 8
